Goal: Task Accomplishment & Management: Manage account settings

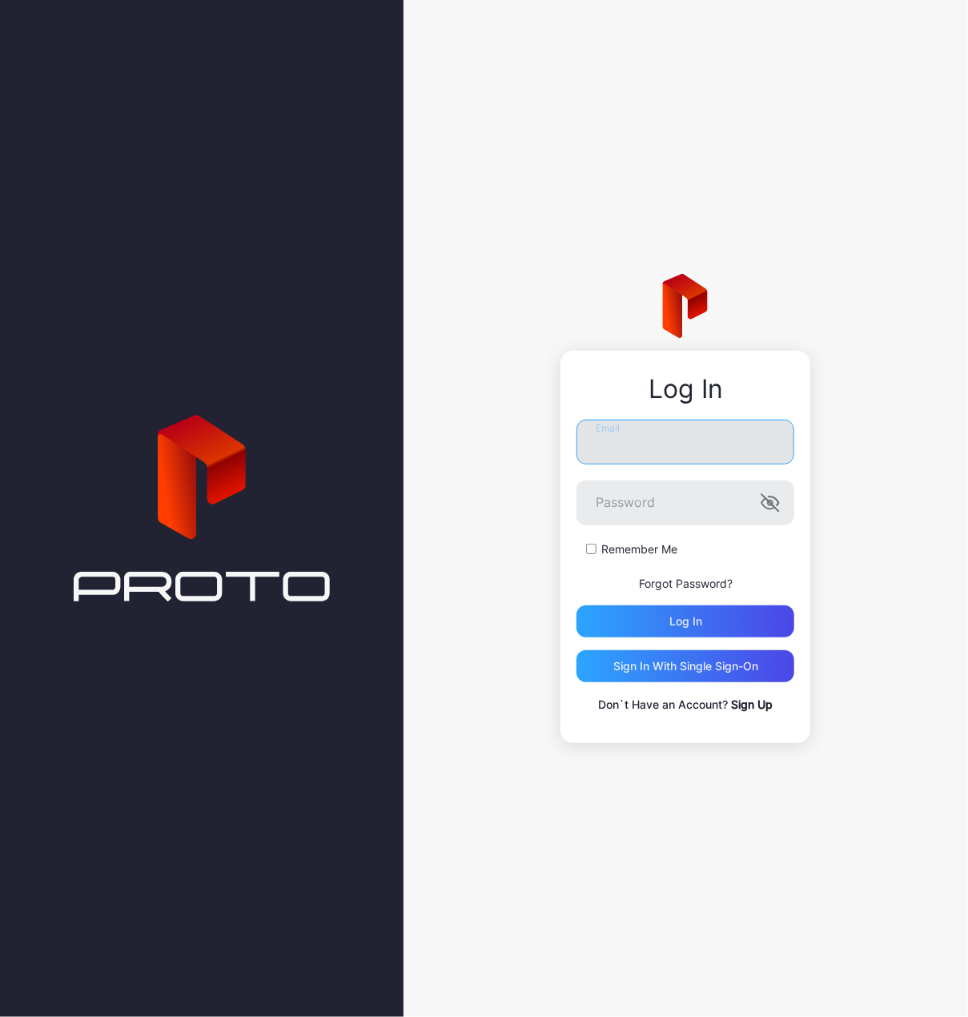
click at [684, 442] on input "Email" at bounding box center [686, 442] width 218 height 45
type input "**********"
click at [577, 606] on button "Log in" at bounding box center [686, 622] width 218 height 32
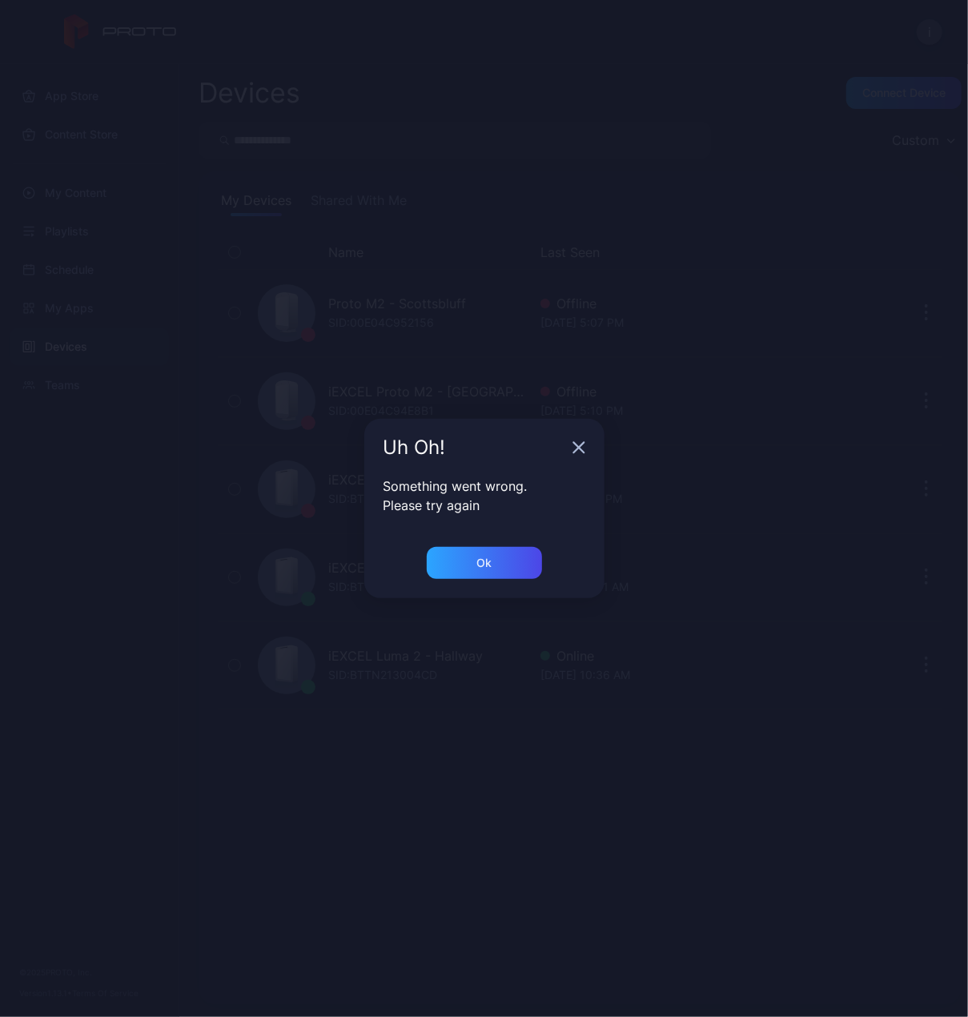
click at [583, 455] on div "Uh Oh!" at bounding box center [484, 448] width 240 height 58
click at [578, 448] on icon "button" at bounding box center [578, 448] width 10 height 10
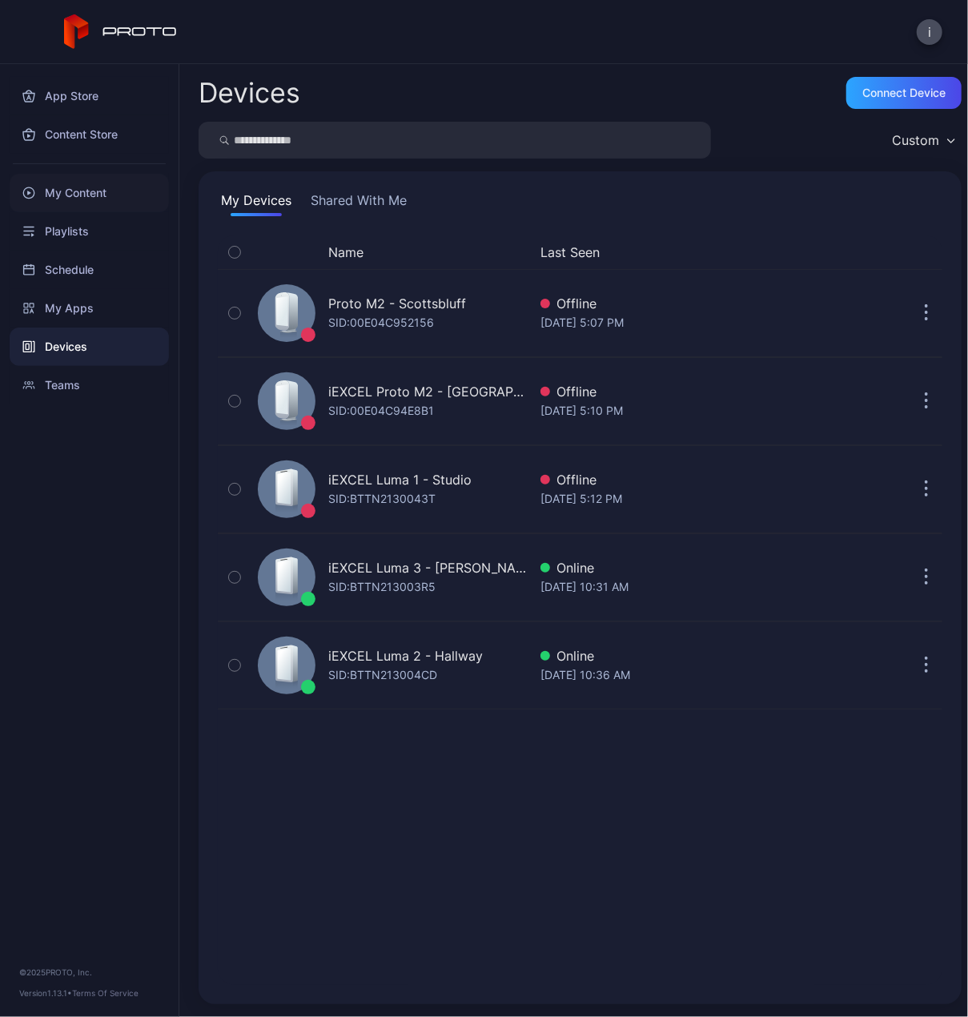
click at [71, 189] on div "My Content" at bounding box center [89, 193] width 159 height 38
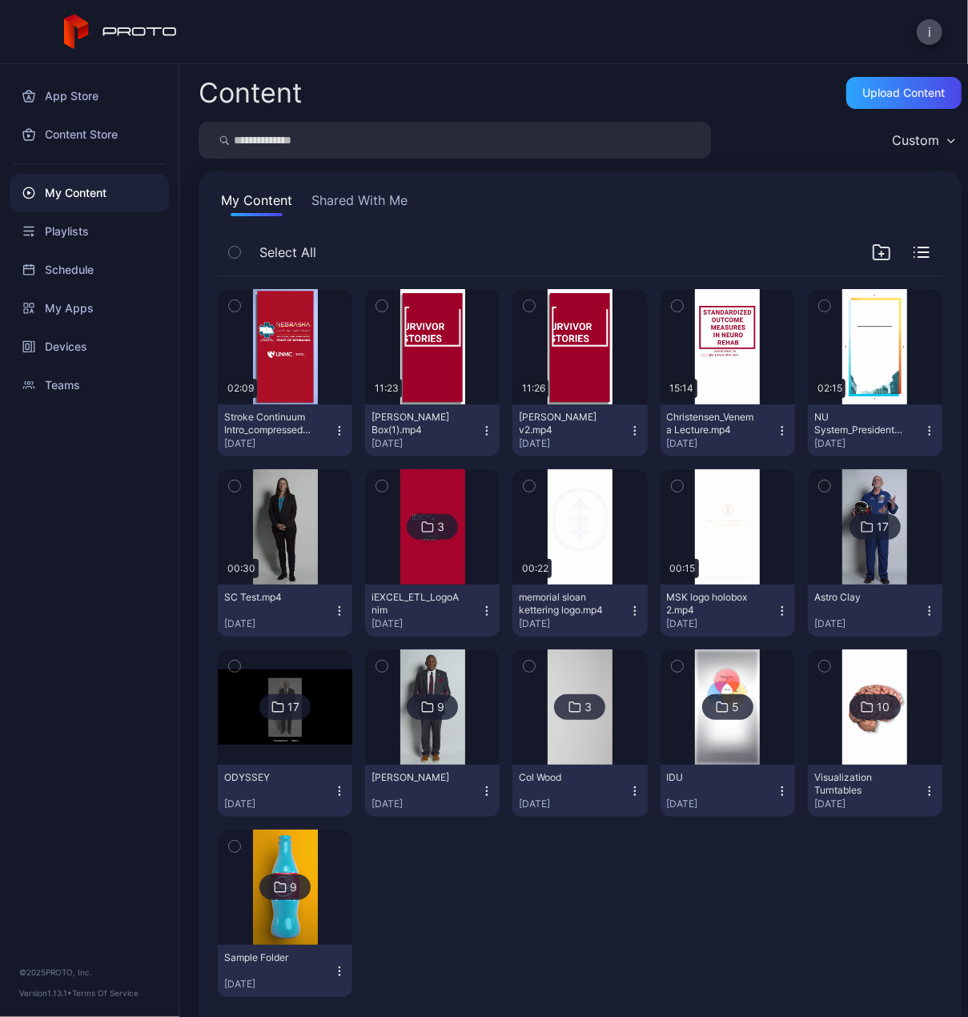
click at [776, 432] on icon "button" at bounding box center [782, 430] width 13 height 13
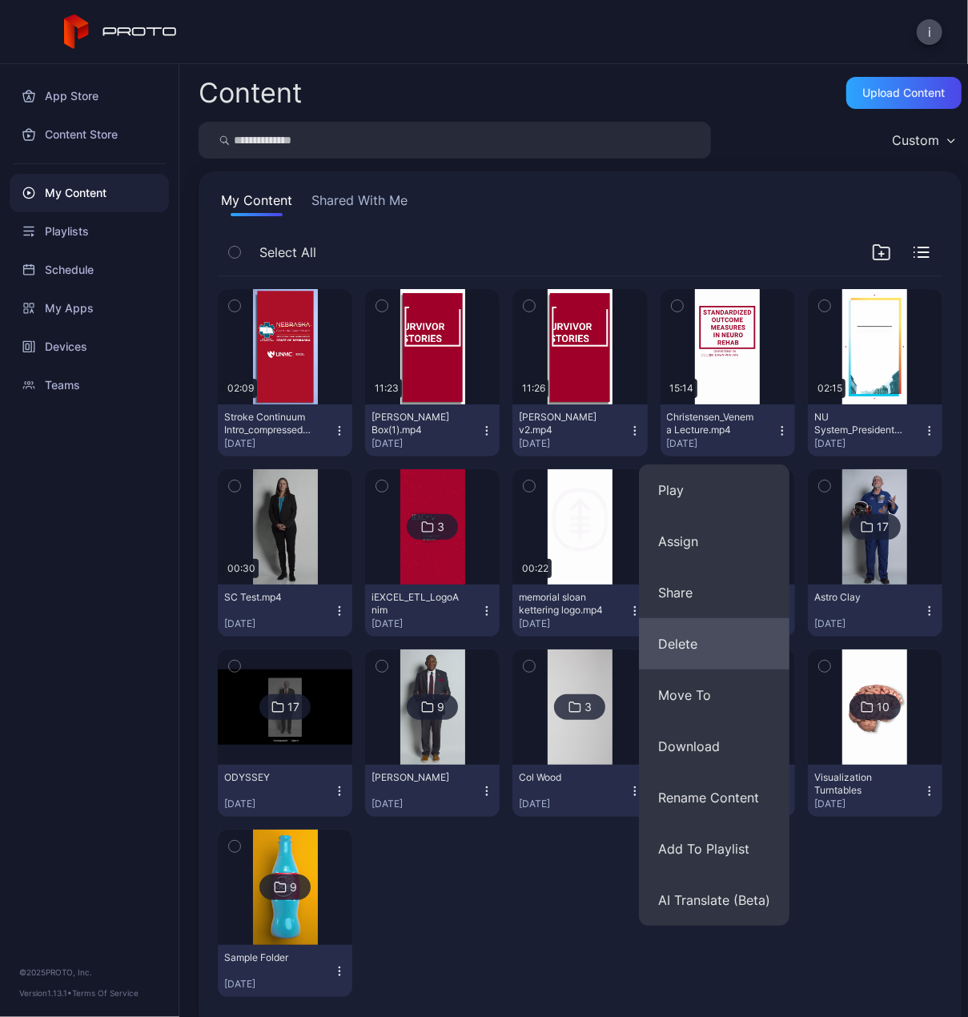
click at [702, 643] on button "Delete" at bounding box center [714, 643] width 151 height 51
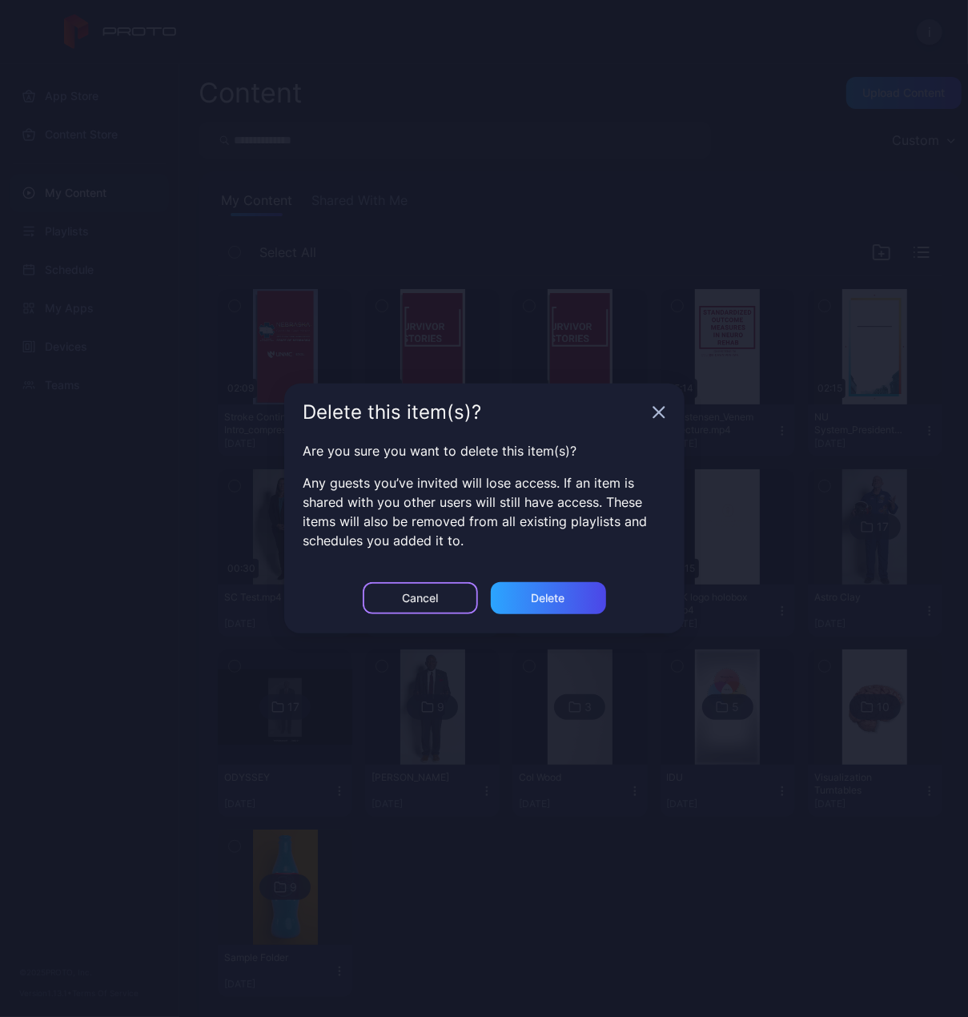
click at [434, 595] on div "Cancel" at bounding box center [420, 598] width 36 height 13
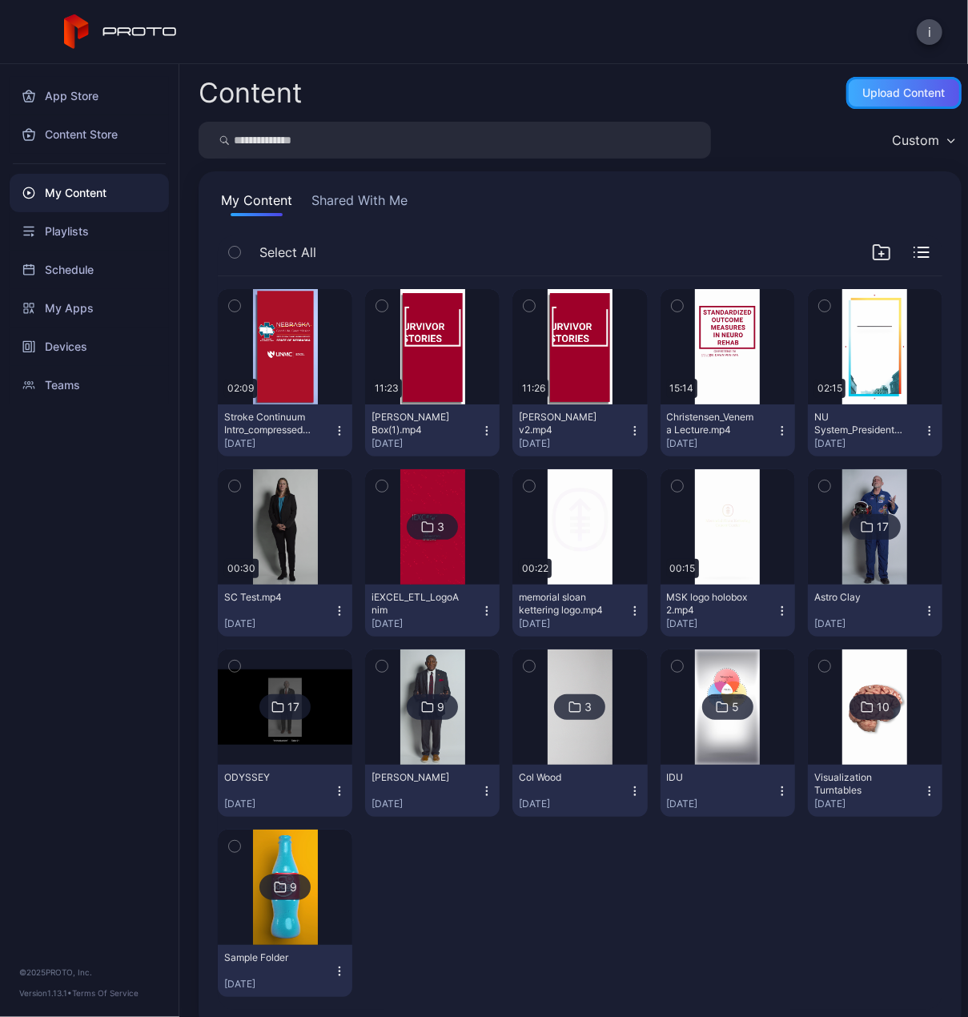
click at [883, 95] on div "Upload Content" at bounding box center [904, 93] width 82 height 13
